Goal: Leave review/rating: Leave review/rating

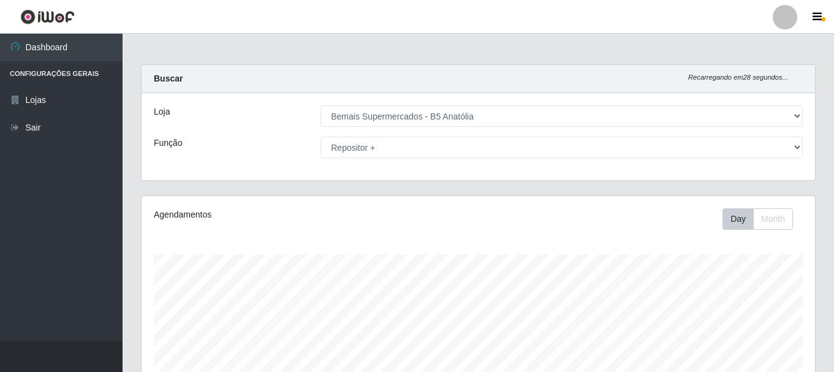
select select "405"
select select "82"
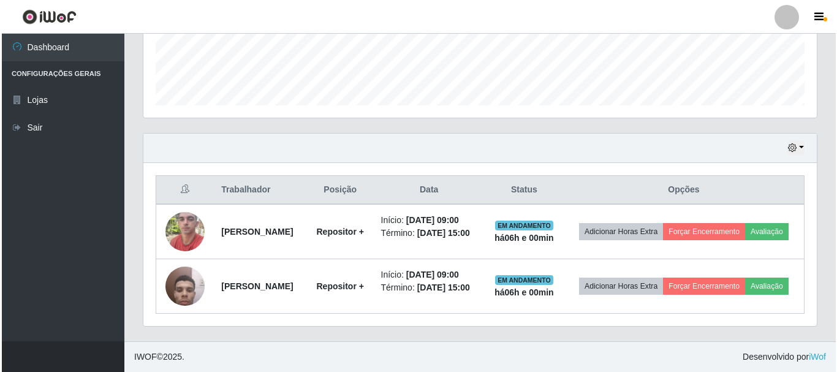
scroll to position [254, 673]
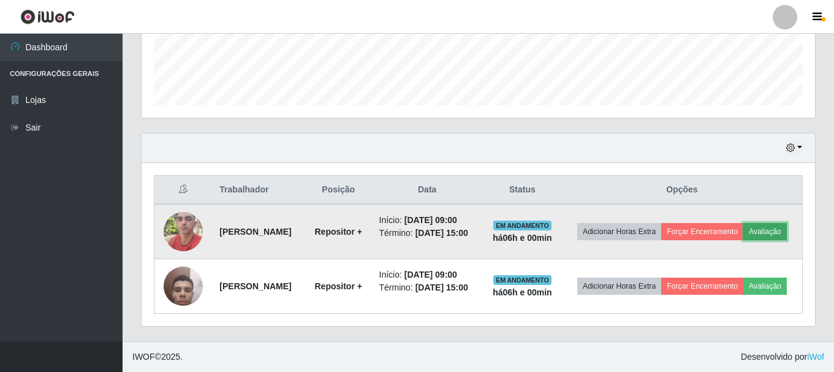
click at [743, 225] on button "Avaliação" at bounding box center [764, 231] width 43 height 17
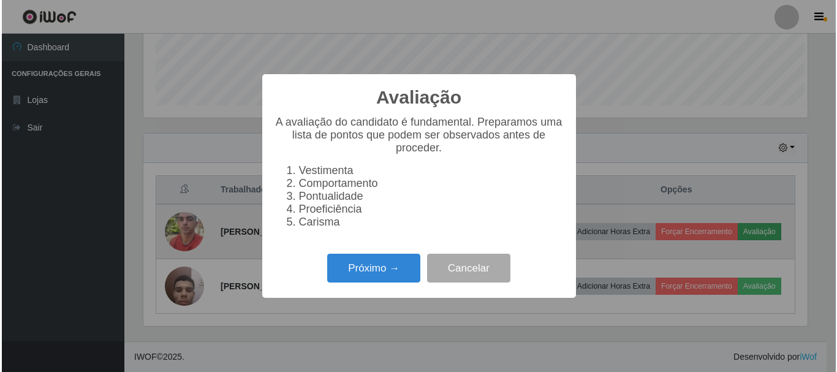
scroll to position [254, 667]
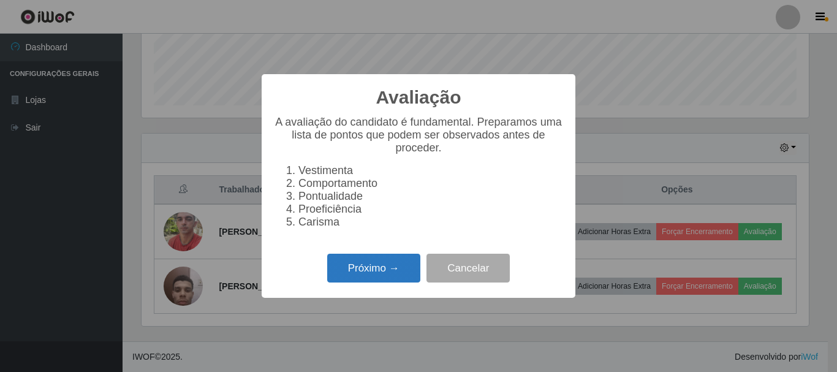
click at [379, 267] on button "Próximo →" at bounding box center [373, 268] width 93 height 29
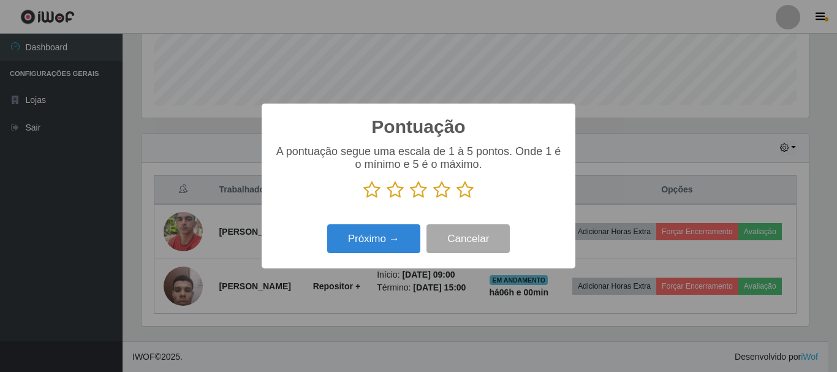
scroll to position [612367, 611954]
click at [477, 187] on p at bounding box center [418, 190] width 289 height 18
click at [469, 191] on icon at bounding box center [464, 190] width 17 height 18
click at [456, 199] on input "radio" at bounding box center [456, 199] width 0 height 0
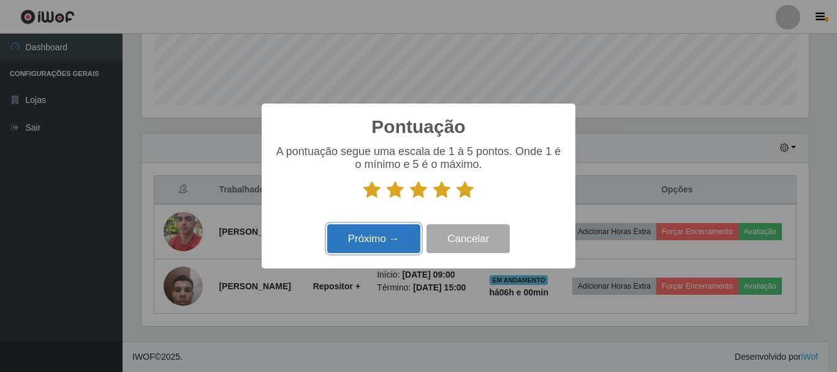
click at [404, 243] on button "Próximo →" at bounding box center [373, 238] width 93 height 29
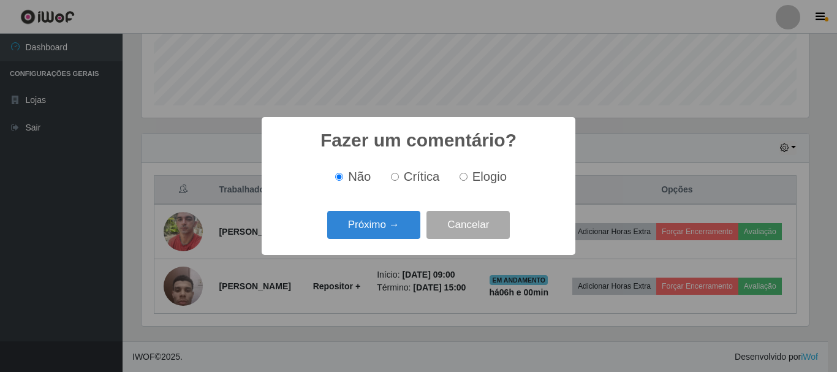
click at [423, 224] on div "Próximo → Cancelar" at bounding box center [418, 224] width 289 height 35
click at [416, 227] on button "Próximo →" at bounding box center [373, 225] width 93 height 29
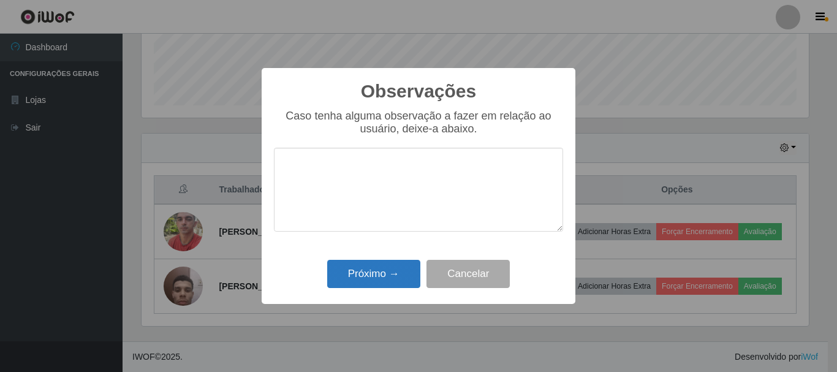
drag, startPoint x: 412, startPoint y: 259, endPoint x: 406, endPoint y: 265, distance: 9.1
click at [410, 259] on div "Próximo → Cancelar" at bounding box center [418, 273] width 289 height 35
click at [404, 268] on button "Próximo →" at bounding box center [373, 274] width 93 height 29
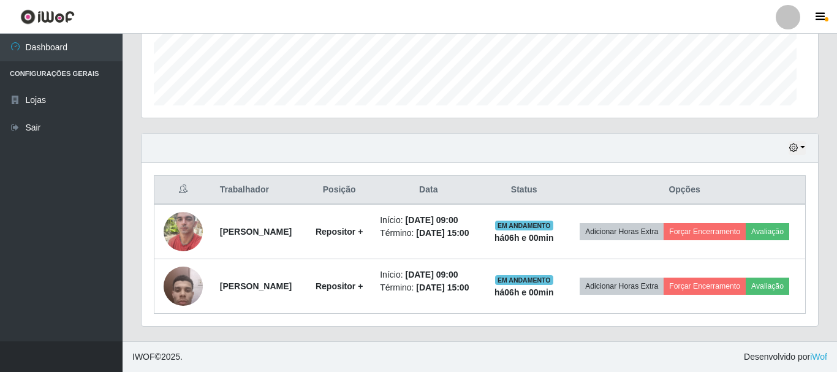
scroll to position [254, 673]
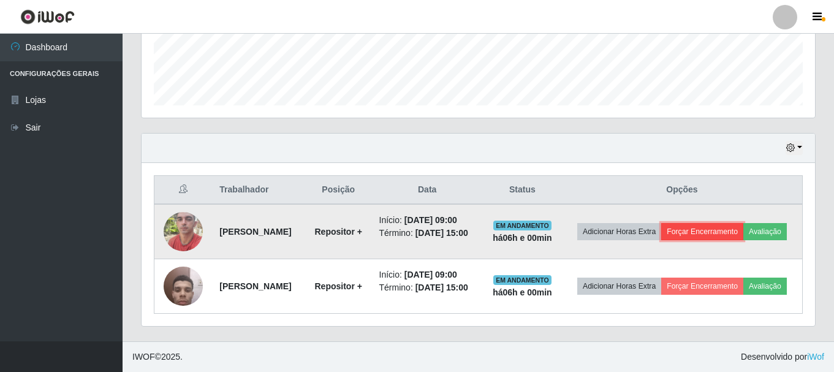
click at [742, 223] on button "Forçar Encerramento" at bounding box center [702, 231] width 82 height 17
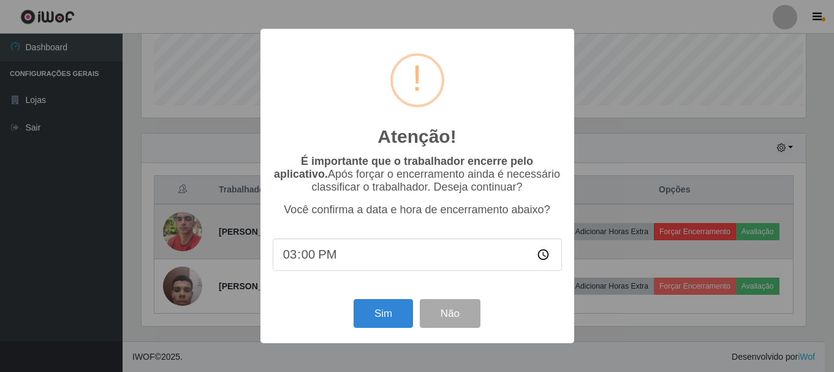
scroll to position [254, 667]
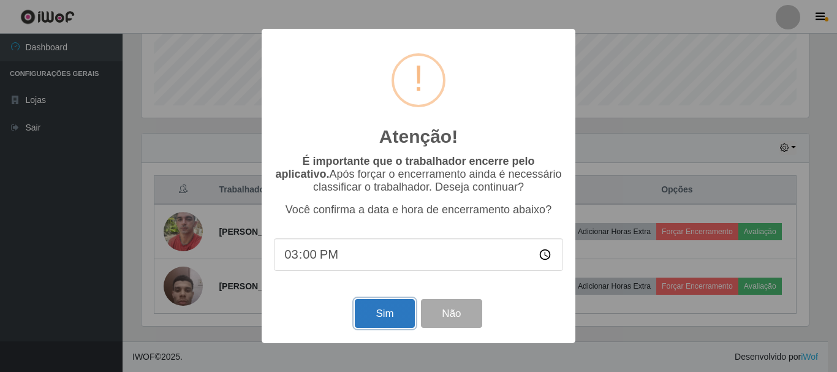
click at [403, 310] on button "Sim" at bounding box center [384, 313] width 59 height 29
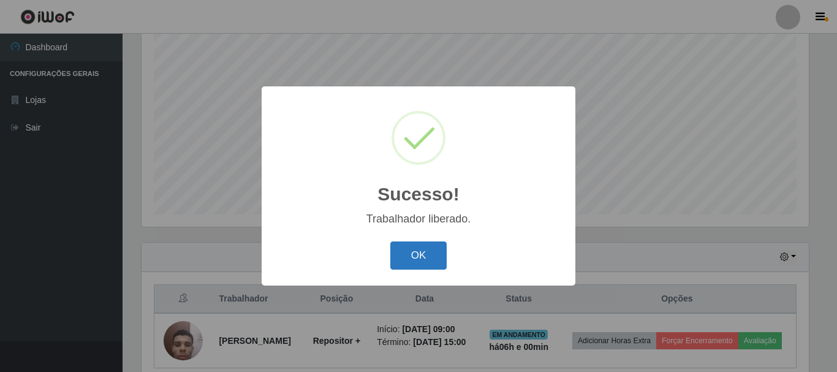
click at [423, 256] on button "OK" at bounding box center [418, 255] width 57 height 29
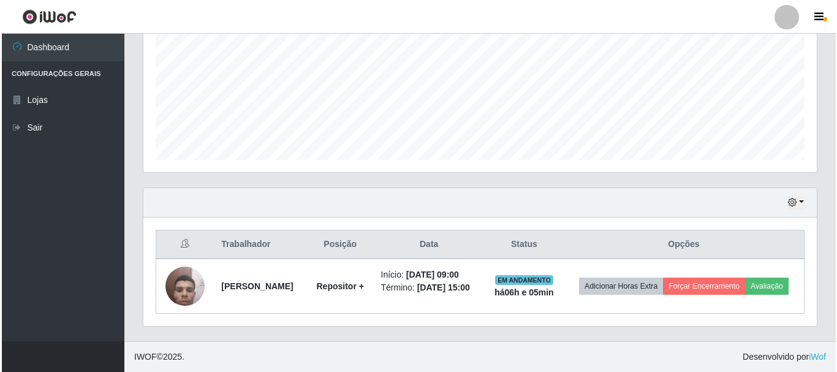
scroll to position [287, 0]
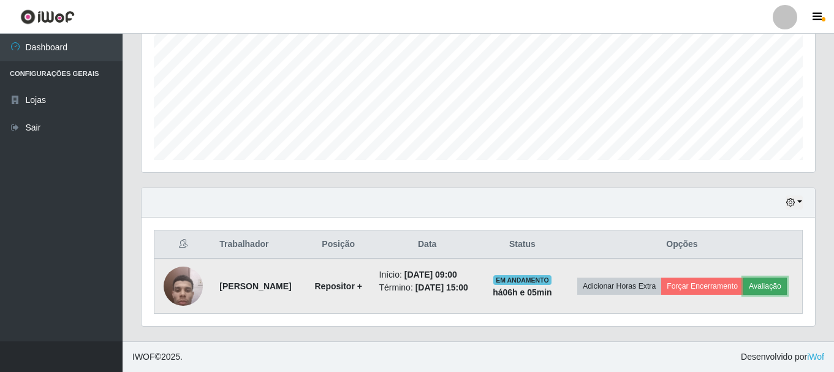
click at [743, 294] on button "Avaliação" at bounding box center [764, 286] width 43 height 17
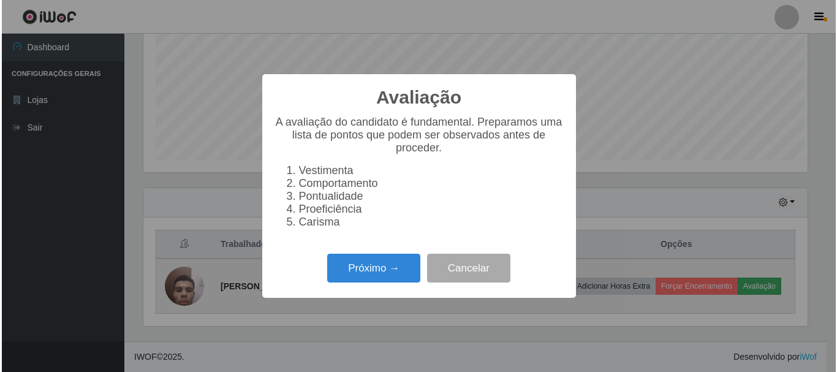
scroll to position [254, 667]
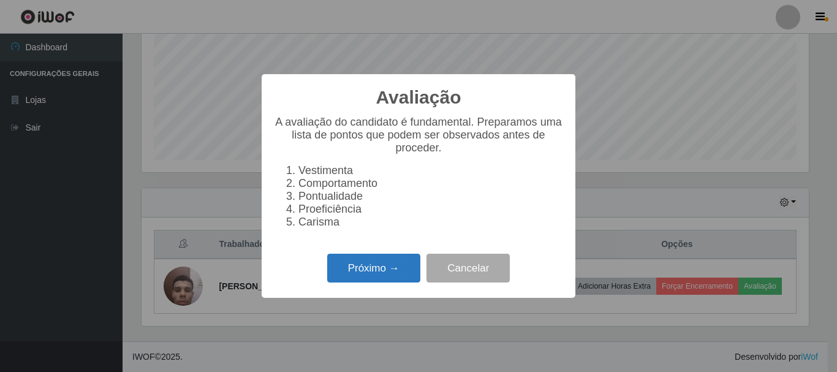
click at [396, 277] on button "Próximo →" at bounding box center [373, 268] width 93 height 29
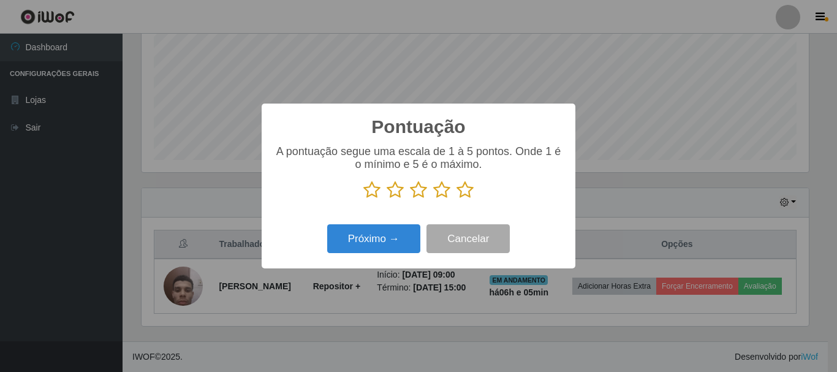
scroll to position [612367, 611954]
click at [463, 195] on icon at bounding box center [464, 190] width 17 height 18
click at [456, 199] on input "radio" at bounding box center [456, 199] width 0 height 0
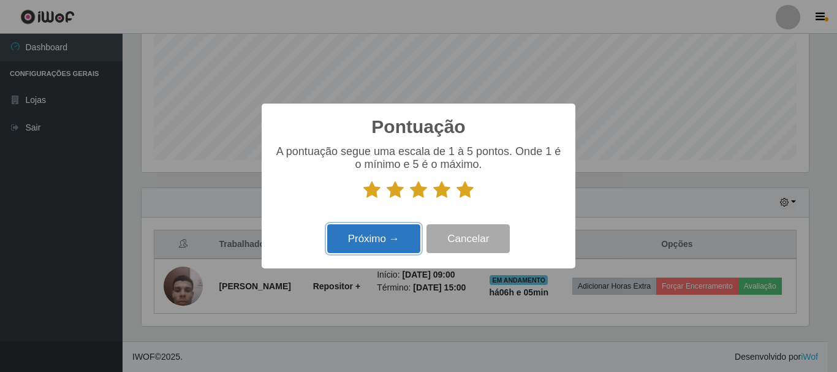
click at [385, 247] on button "Próximo →" at bounding box center [373, 238] width 93 height 29
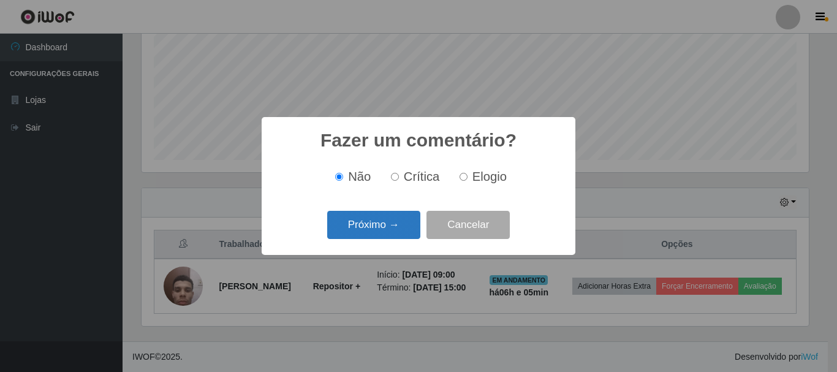
click at [393, 236] on button "Próximo →" at bounding box center [373, 225] width 93 height 29
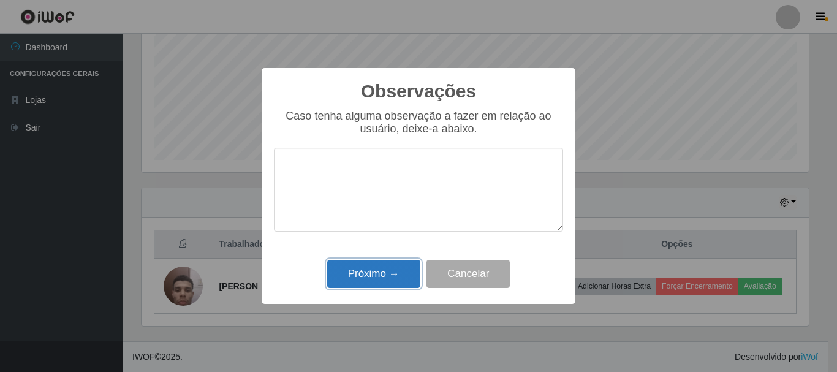
click at [386, 277] on button "Próximo →" at bounding box center [373, 274] width 93 height 29
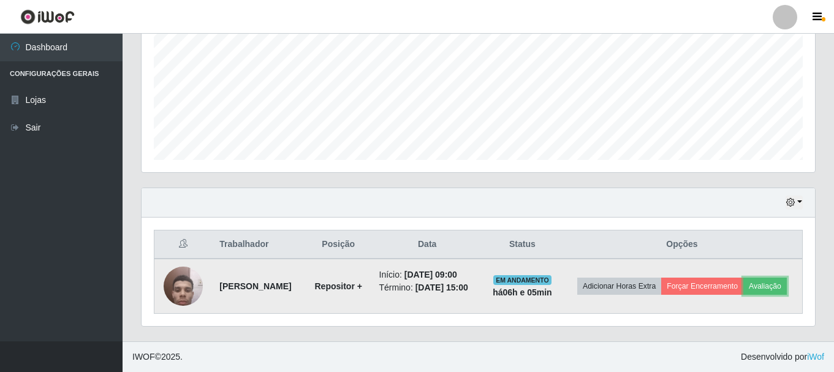
scroll to position [254, 673]
click at [709, 278] on button "Forçar Encerramento" at bounding box center [702, 286] width 82 height 17
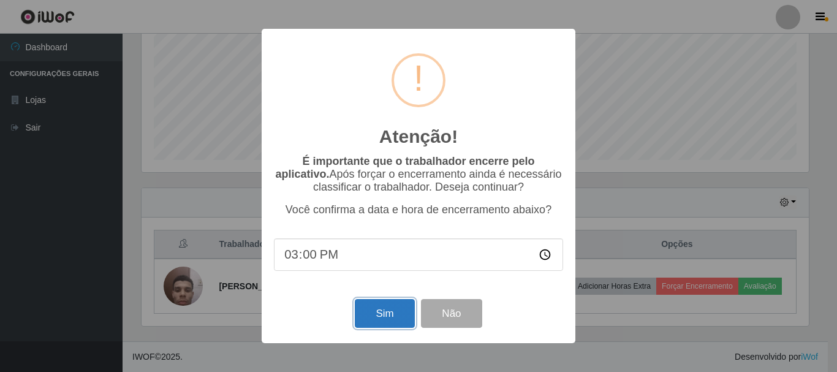
click at [388, 311] on button "Sim" at bounding box center [384, 313] width 59 height 29
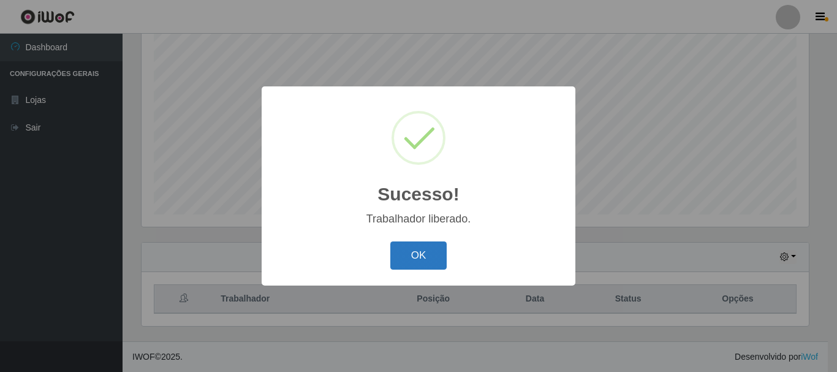
click at [405, 259] on button "OK" at bounding box center [418, 255] width 57 height 29
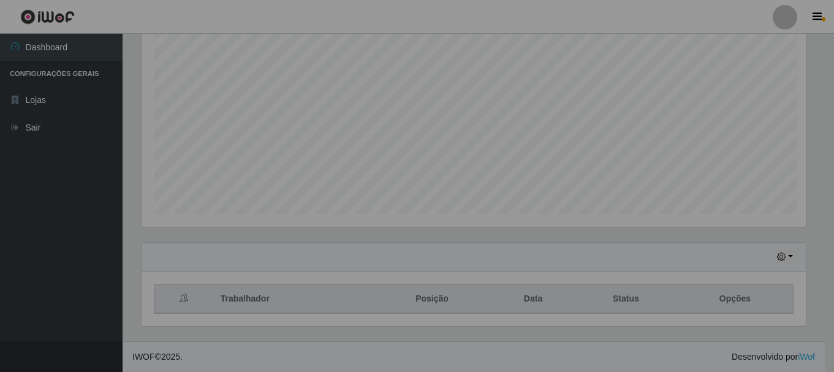
scroll to position [254, 673]
